Goal: Information Seeking & Learning: Find specific fact

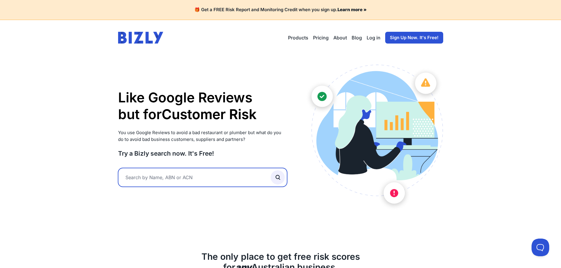
click at [192, 173] on input "text" at bounding box center [202, 177] width 169 height 19
click at [170, 173] on input "text" at bounding box center [202, 177] width 169 height 19
paste input "307 901 600 74"
type input "307 901 600 74"
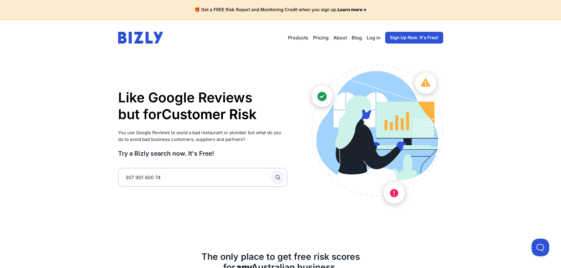
click at [276, 176] on circle "submit" at bounding box center [278, 177] width 4 height 4
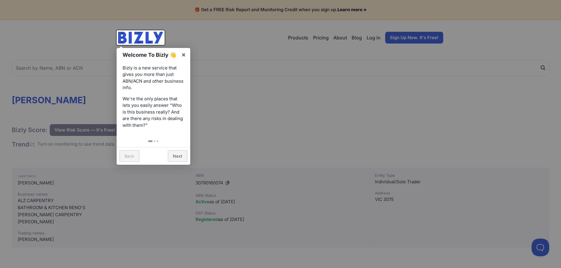
click at [220, 114] on div at bounding box center [280, 134] width 561 height 268
